Goal: Check status: Check status

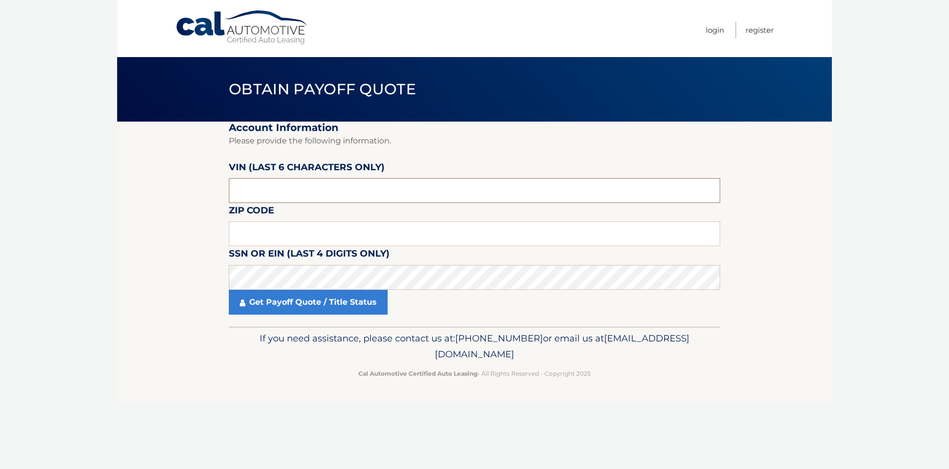
drag, startPoint x: 277, startPoint y: 193, endPoint x: 243, endPoint y: 136, distance: 66.8
click at [274, 188] on input "text" at bounding box center [474, 190] width 491 height 25
click at [306, 194] on input "text" at bounding box center [474, 190] width 491 height 25
click at [302, 237] on input "text" at bounding box center [474, 233] width 491 height 25
type input "11783"
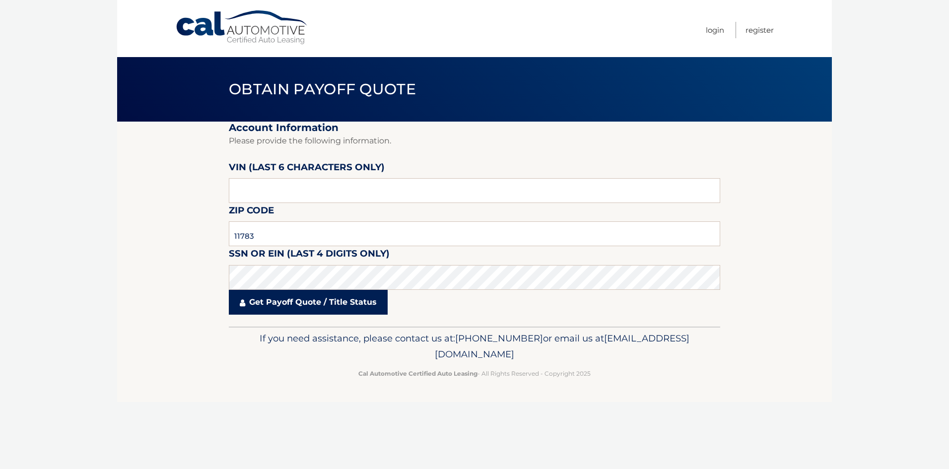
click at [298, 306] on link "Get Payoff Quote / Title Status" at bounding box center [308, 302] width 159 height 25
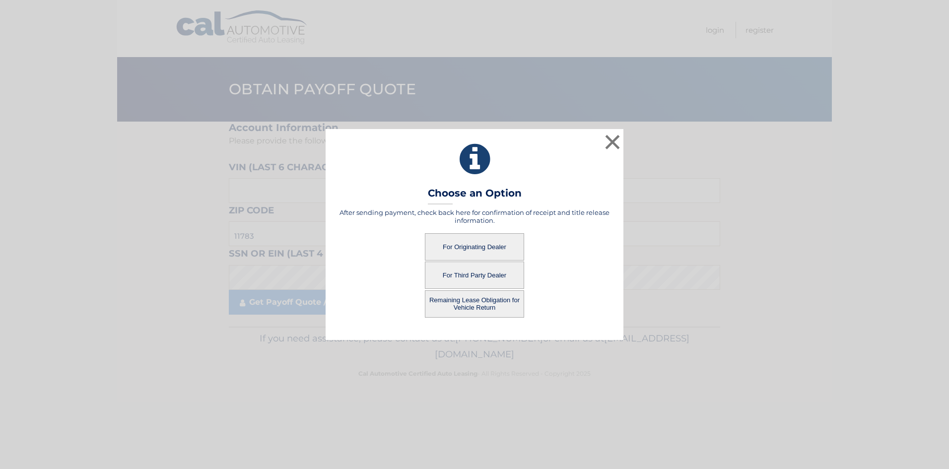
click at [465, 250] on button "For Originating Dealer" at bounding box center [474, 246] width 99 height 27
click at [479, 242] on button "For Originating Dealer" at bounding box center [474, 246] width 99 height 27
